Goal: Feedback & Contribution: Contribute content

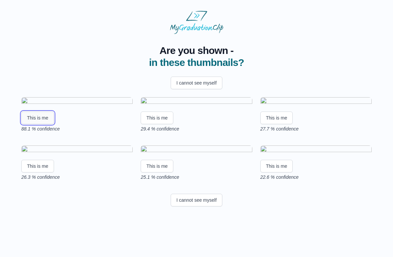
click at [39, 124] on button "This is me" at bounding box center [37, 118] width 33 height 13
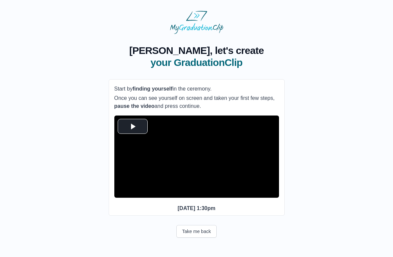
scroll to position [8, 0]
click at [133, 126] on span "Video Player" at bounding box center [133, 126] width 0 height 0
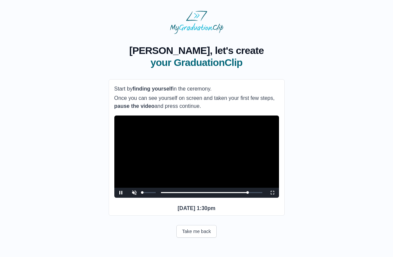
drag, startPoint x: 155, startPoint y: 195, endPoint x: 142, endPoint y: 197, distance: 13.4
click at [142, 197] on div "Video Player" at bounding box center [149, 193] width 17 height 10
click at [134, 188] on span "Video Player" at bounding box center [134, 188] width 0 height 0
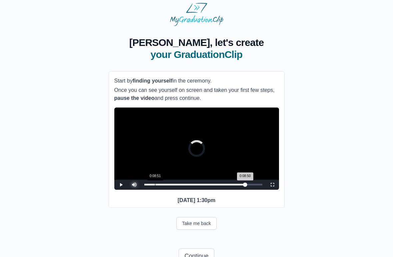
click at [155, 190] on div "Loaded : 0% 0:08:51 0:08:50 Progress : 0%" at bounding box center [203, 185] width 125 height 10
drag, startPoint x: 155, startPoint y: 196, endPoint x: 208, endPoint y: 198, distance: 52.7
click at [208, 190] on div "Loaded : 0% 0:52:27 0:09:06 Progress : 0%" at bounding box center [203, 185] width 125 height 10
drag, startPoint x: 208, startPoint y: 195, endPoint x: 232, endPoint y: 196, distance: 24.0
click at [232, 186] on div "Loaded : 0% 1:12:20 0:52:43 Progress : 0%" at bounding box center [203, 185] width 118 height 2
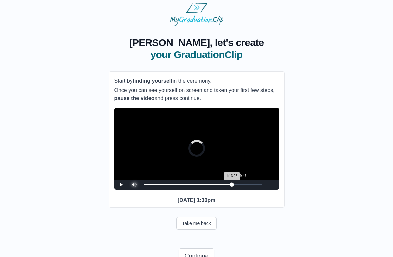
drag, startPoint x: 233, startPoint y: 195, endPoint x: 242, endPoint y: 195, distance: 8.7
click at [242, 186] on div "Loaded : 0% 1:19:47 1:13:26 Progress : 0%" at bounding box center [203, 185] width 118 height 2
click at [245, 186] on div "1:23:22" at bounding box center [245, 185] width 0 height 2
click at [244, 186] on div "1:22:16 Progress : 0%" at bounding box center [194, 185] width 101 height 2
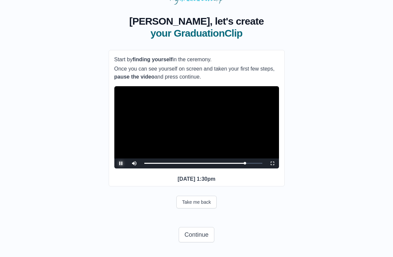
click at [121, 164] on span "Video Player" at bounding box center [121, 164] width 0 height 0
click at [199, 232] on button "Continue" at bounding box center [196, 234] width 35 height 15
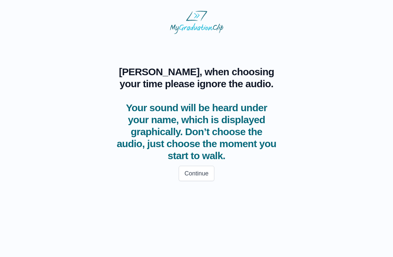
scroll to position [0, 0]
click at [196, 174] on button "Continue" at bounding box center [196, 173] width 35 height 15
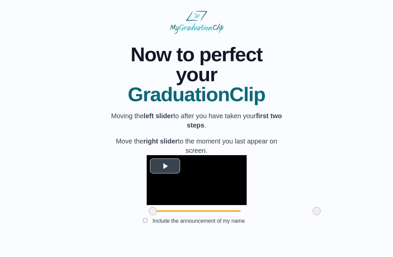
scroll to position [32, 0]
click at [165, 166] on span "Video Player" at bounding box center [165, 166] width 0 height 0
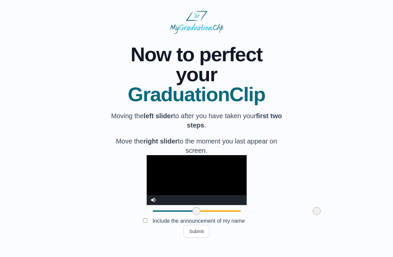
drag, startPoint x: 115, startPoint y: 229, endPoint x: 158, endPoint y: 227, distance: 43.7
click at [192, 215] on span at bounding box center [196, 211] width 8 height 8
click at [313, 215] on span at bounding box center [317, 211] width 8 height 8
click at [147, 191] on video "Video Player" at bounding box center [197, 180] width 100 height 50
click at [190, 215] on span at bounding box center [194, 211] width 8 height 8
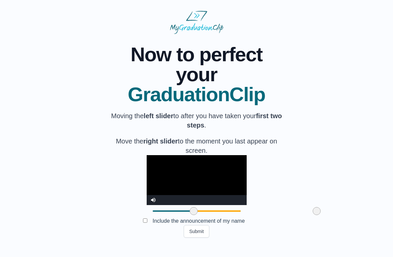
click at [155, 187] on video "Video Player" at bounding box center [197, 180] width 100 height 50
drag, startPoint x: 278, startPoint y: 229, endPoint x: 282, endPoint y: 229, distance: 4.0
click at [313, 215] on span at bounding box center [317, 211] width 8 height 8
drag, startPoint x: 278, startPoint y: 229, endPoint x: 237, endPoint y: 235, distance: 41.4
click at [237, 235] on div "**********" at bounding box center [197, 136] width 176 height 204
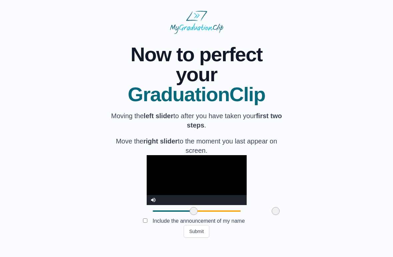
click at [188, 193] on video "Video Player" at bounding box center [197, 180] width 100 height 50
click at [202, 189] on video "Video Player" at bounding box center [197, 180] width 100 height 50
drag, startPoint x: 237, startPoint y: 226, endPoint x: 280, endPoint y: 230, distance: 43.5
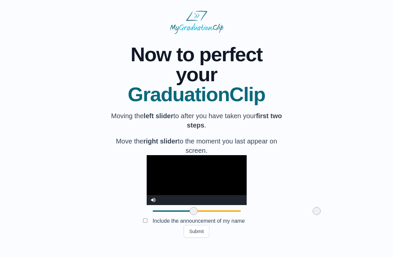
click at [313, 215] on span at bounding box center [317, 211] width 8 height 8
click at [201, 174] on video "Video Player" at bounding box center [197, 180] width 100 height 50
drag, startPoint x: 278, startPoint y: 229, endPoint x: 166, endPoint y: 229, distance: 111.6
click at [201, 215] on span at bounding box center [205, 211] width 8 height 8
click at [202, 180] on video "Video Player" at bounding box center [197, 180] width 100 height 50
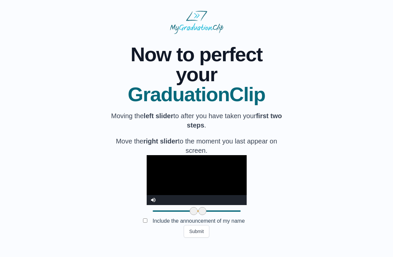
drag, startPoint x: 166, startPoint y: 228, endPoint x: 161, endPoint y: 228, distance: 5.0
click at [198, 215] on span at bounding box center [202, 211] width 8 height 8
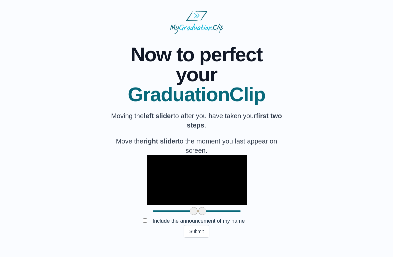
click at [177, 193] on video "Video Player" at bounding box center [197, 180] width 100 height 50
drag, startPoint x: 164, startPoint y: 229, endPoint x: 160, endPoint y: 230, distance: 4.4
click at [196, 217] on div at bounding box center [202, 211] width 12 height 12
click at [198, 215] on span at bounding box center [202, 211] width 8 height 8
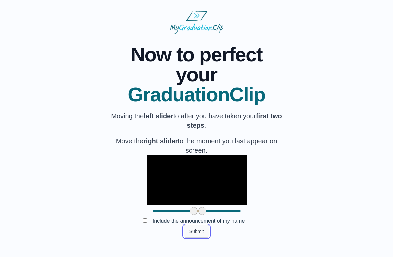
click at [193, 238] on button "Submit" at bounding box center [197, 231] width 26 height 13
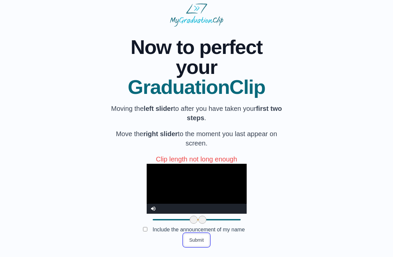
scroll to position [56, 0]
drag, startPoint x: 162, startPoint y: 222, endPoint x: 242, endPoint y: 229, distance: 80.0
click at [242, 229] on div "**********" at bounding box center [197, 137] width 176 height 220
drag, startPoint x: 245, startPoint y: 221, endPoint x: 270, endPoint y: 223, distance: 24.7
click at [302, 223] on span at bounding box center [306, 220] width 8 height 8
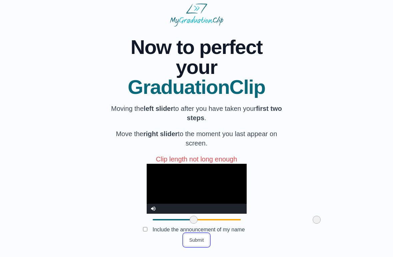
drag, startPoint x: 269, startPoint y: 222, endPoint x: 286, endPoint y: 223, distance: 16.4
click at [286, 223] on div "**********" at bounding box center [197, 137] width 372 height 220
click at [222, 184] on video "Video Player" at bounding box center [197, 189] width 100 height 50
click at [198, 237] on button "Submit" at bounding box center [197, 240] width 26 height 13
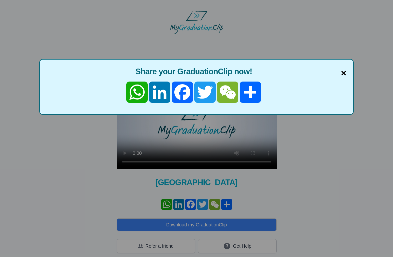
click at [343, 72] on span "×" at bounding box center [343, 73] width 5 height 14
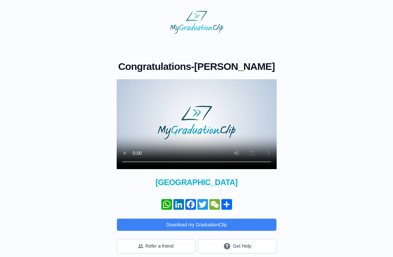
scroll to position [7, 0]
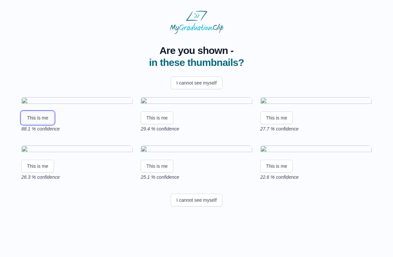
click at [40, 124] on button "This is me" at bounding box center [37, 118] width 33 height 13
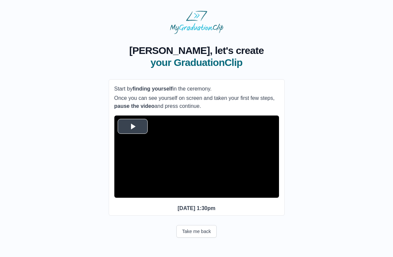
scroll to position [8, 0]
click at [133, 126] on span "Video Player" at bounding box center [133, 126] width 0 height 0
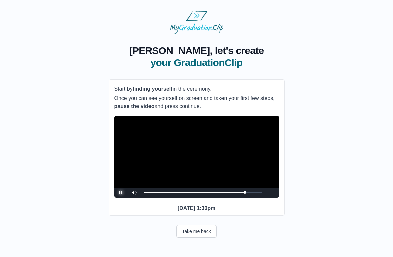
click at [121, 193] on span "Video Player" at bounding box center [121, 193] width 0 height 0
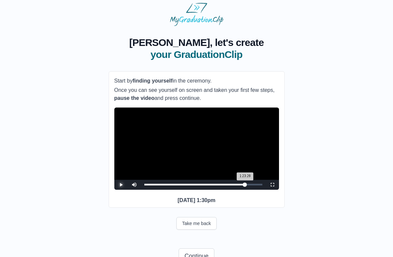
click at [244, 186] on div "1:23:28 Progress : 0%" at bounding box center [194, 185] width 101 height 2
click at [121, 185] on span "Video Player" at bounding box center [121, 185] width 0 height 0
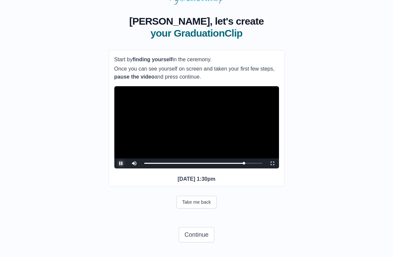
scroll to position [42, 0]
click at [121, 164] on span "Video Player" at bounding box center [121, 164] width 0 height 0
click at [195, 234] on button "Continue" at bounding box center [196, 234] width 35 height 15
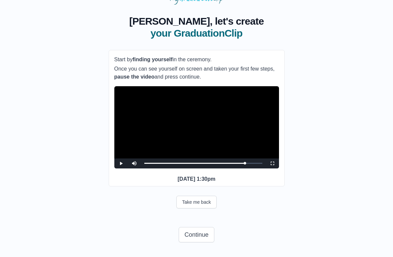
scroll to position [0, 0]
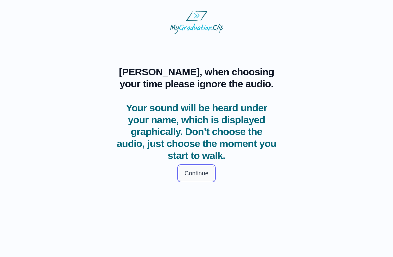
click at [196, 172] on button "Continue" at bounding box center [196, 173] width 35 height 15
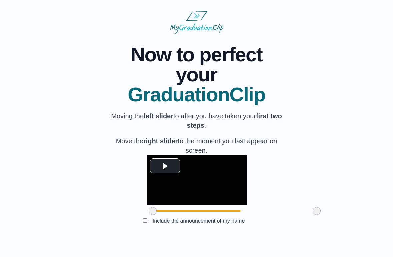
scroll to position [40, 0]
click at [165, 166] on span "Video Player" at bounding box center [165, 166] width 0 height 0
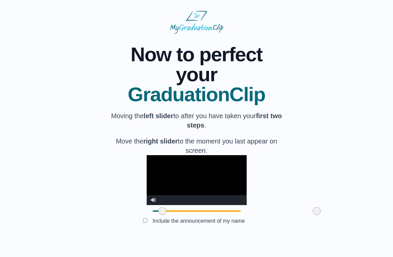
drag, startPoint x: 116, startPoint y: 220, endPoint x: 128, endPoint y: 220, distance: 11.7
click at [158, 215] on span at bounding box center [162, 211] width 8 height 8
drag, startPoint x: 125, startPoint y: 221, endPoint x: 129, endPoint y: 221, distance: 3.7
click at [164, 215] on span at bounding box center [168, 211] width 8 height 8
click at [147, 193] on video "Video Player" at bounding box center [197, 180] width 100 height 50
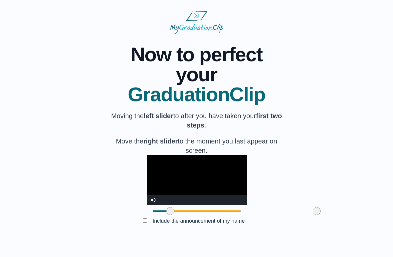
click at [166, 215] on span at bounding box center [170, 211] width 8 height 8
click at [147, 175] on video "Video Player" at bounding box center [197, 180] width 100 height 50
click at [147, 192] on video "Video Player" at bounding box center [197, 180] width 100 height 50
click at [169, 215] on span at bounding box center [173, 211] width 8 height 8
click at [148, 166] on video "Video Player" at bounding box center [197, 180] width 100 height 50
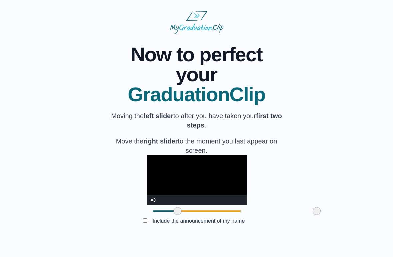
drag, startPoint x: 134, startPoint y: 217, endPoint x: 138, endPoint y: 217, distance: 4.7
click at [174, 215] on span at bounding box center [178, 211] width 8 height 8
drag, startPoint x: 141, startPoint y: 221, endPoint x: 163, endPoint y: 219, distance: 21.8
click at [195, 215] on span at bounding box center [199, 211] width 8 height 8
drag, startPoint x: 163, startPoint y: 219, endPoint x: 159, endPoint y: 220, distance: 4.0
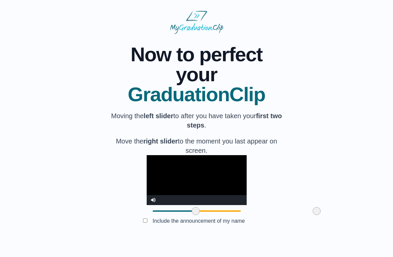
click at [192, 215] on span at bounding box center [196, 211] width 8 height 8
click at [217, 180] on video "Video Player" at bounding box center [197, 180] width 100 height 50
click at [212, 166] on video "Video Player" at bounding box center [197, 180] width 100 height 50
click at [225, 175] on video "Video Player" at bounding box center [197, 180] width 100 height 50
click at [313, 215] on span at bounding box center [317, 211] width 8 height 8
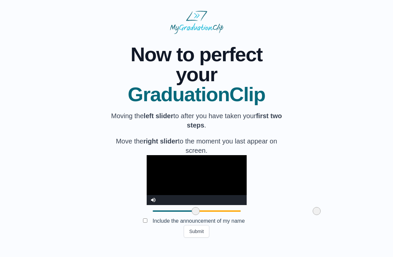
click at [242, 188] on video "Video Player" at bounding box center [197, 180] width 100 height 50
click at [198, 217] on div at bounding box center [197, 211] width 100 height 12
click at [199, 217] on div at bounding box center [197, 211] width 100 height 12
click at [206, 183] on video "Video Player" at bounding box center [197, 180] width 100 height 50
click at [172, 175] on video "Video Player" at bounding box center [197, 180] width 100 height 50
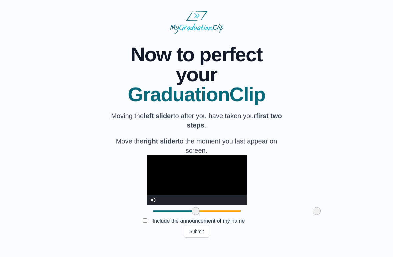
drag, startPoint x: 279, startPoint y: 221, endPoint x: 283, endPoint y: 218, distance: 5.3
click at [311, 217] on div at bounding box center [317, 211] width 12 height 12
drag, startPoint x: 281, startPoint y: 218, endPoint x: 301, endPoint y: 218, distance: 20.0
click at [301, 218] on div "**********" at bounding box center [197, 136] width 372 height 204
click at [188, 168] on video "Video Player" at bounding box center [197, 180] width 100 height 50
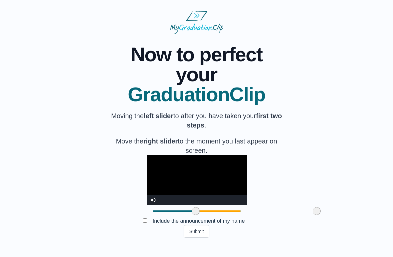
click at [216, 178] on video "Video Player" at bounding box center [197, 180] width 100 height 50
click at [193, 238] on button "Submit" at bounding box center [197, 231] width 26 height 13
